Goal: Find specific page/section

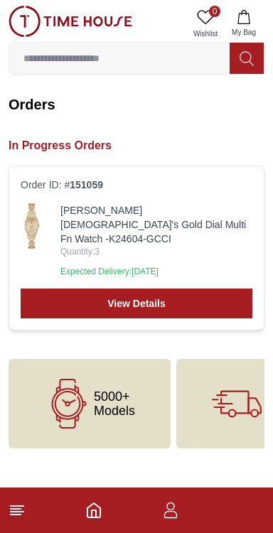
click at [38, 222] on img at bounding box center [32, 225] width 23 height 45
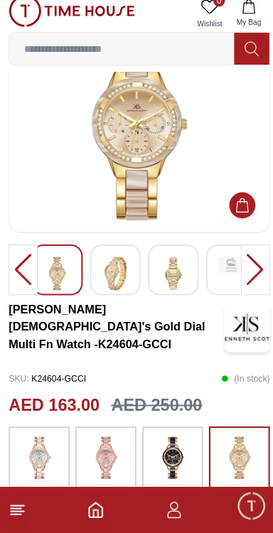
scroll to position [67, 0]
